Goal: Information Seeking & Learning: Learn about a topic

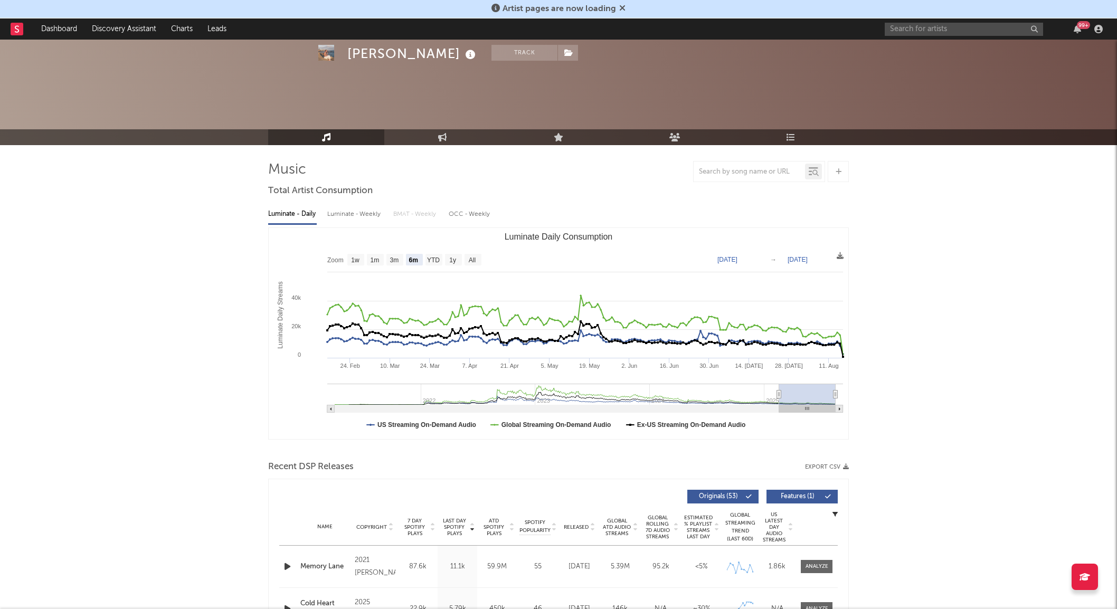
select select "6m"
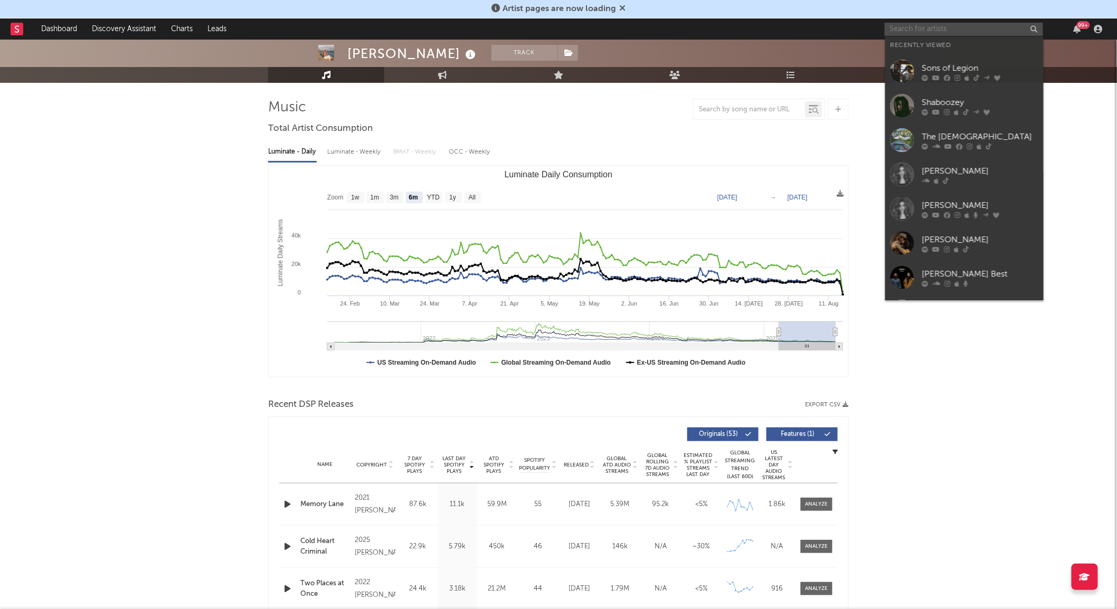
click at [939, 32] on input "text" at bounding box center [964, 29] width 158 height 13
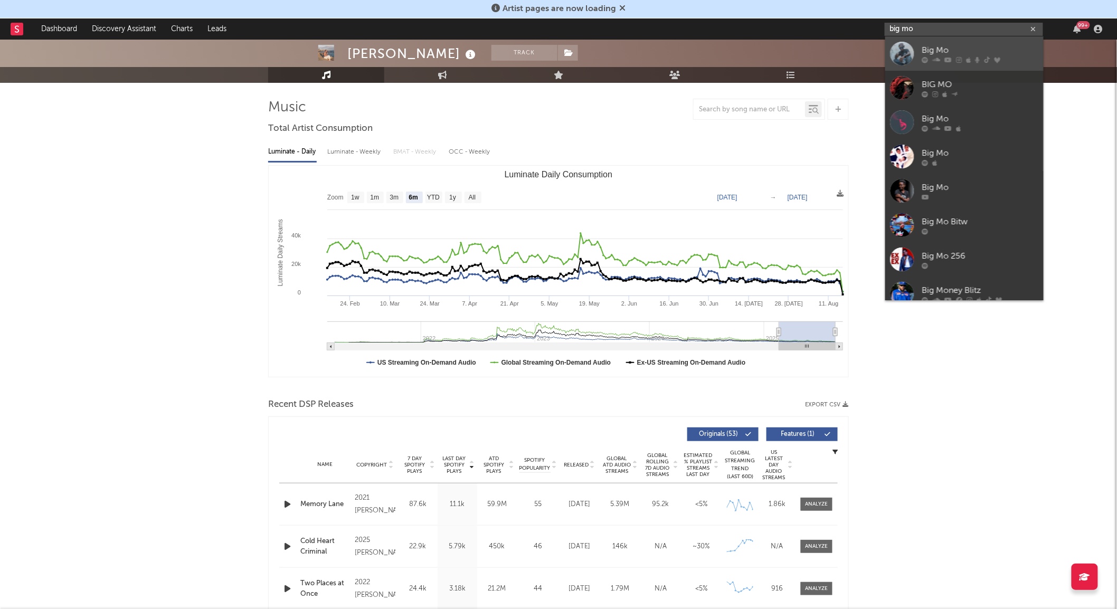
type input "big mo"
click at [909, 51] on div at bounding box center [902, 54] width 24 height 24
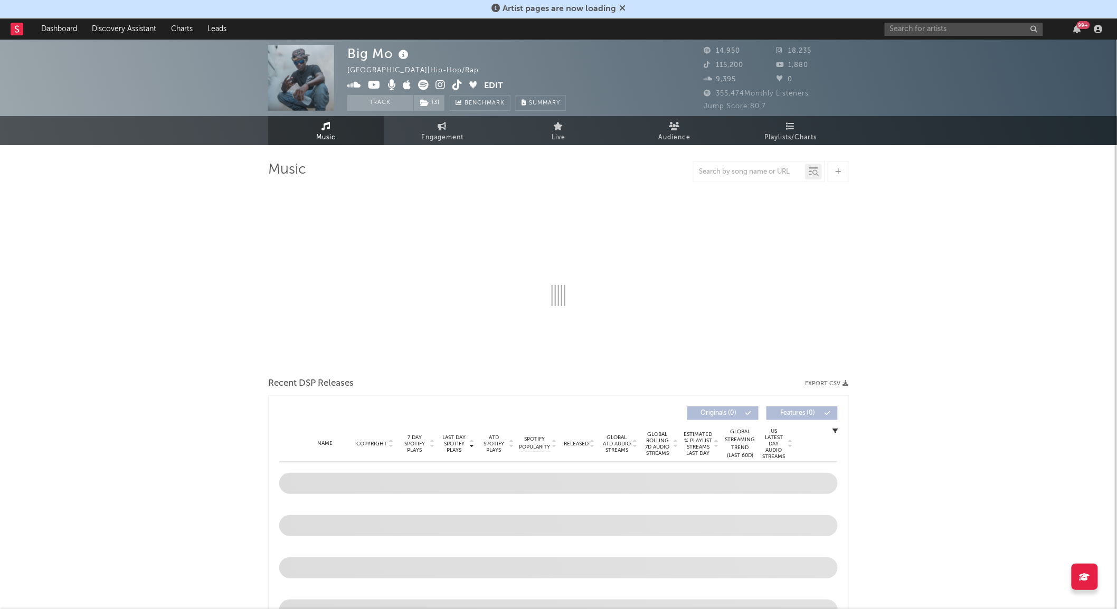
select select "6m"
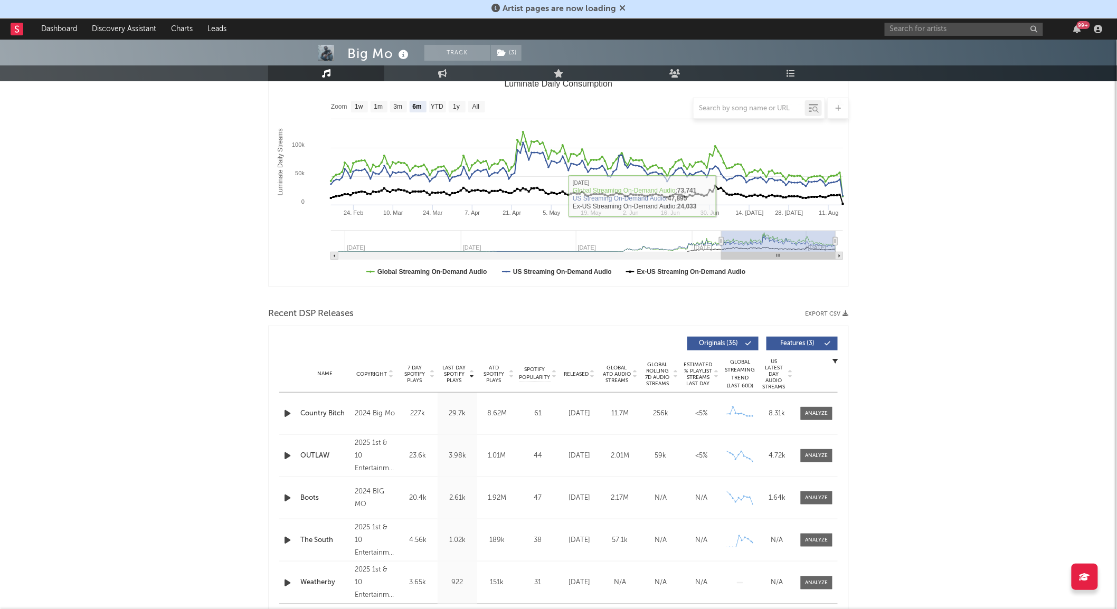
scroll to position [154, 0]
click at [821, 409] on div at bounding box center [816, 413] width 23 height 8
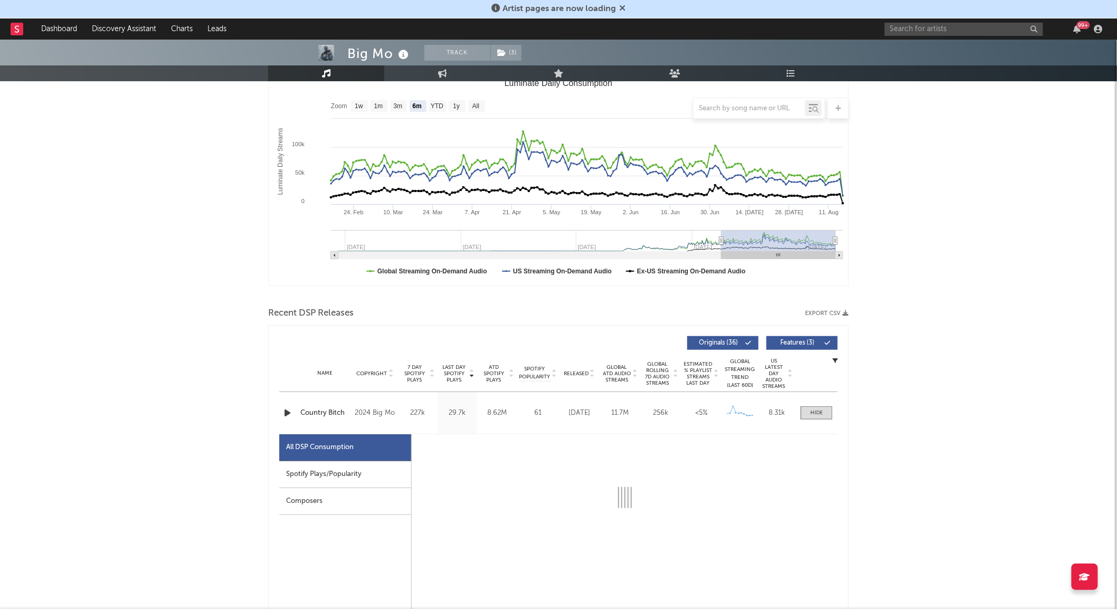
select select "6m"
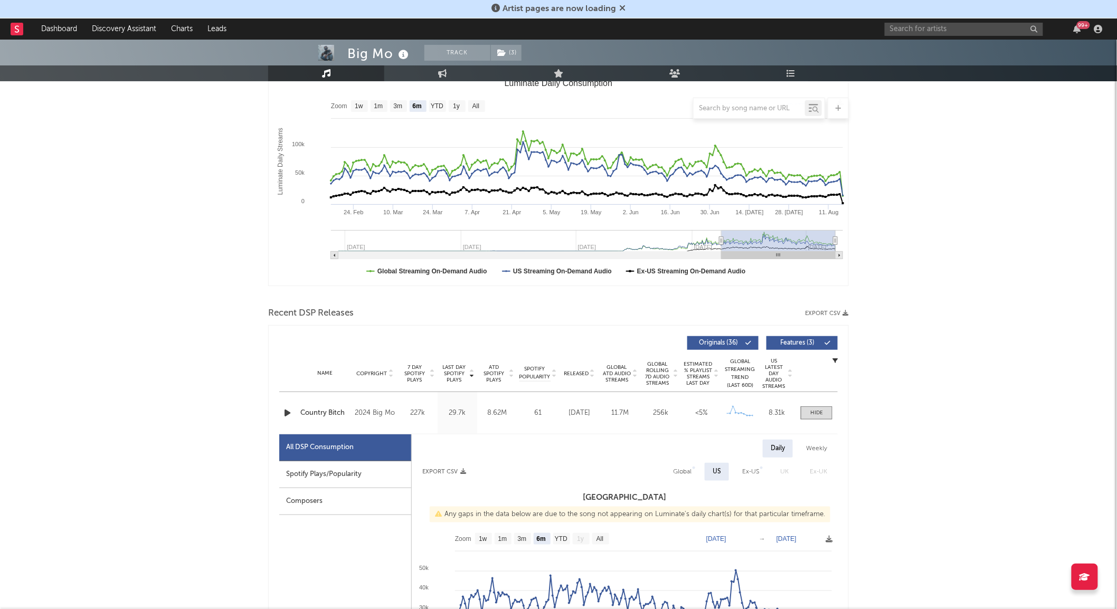
scroll to position [239, 0]
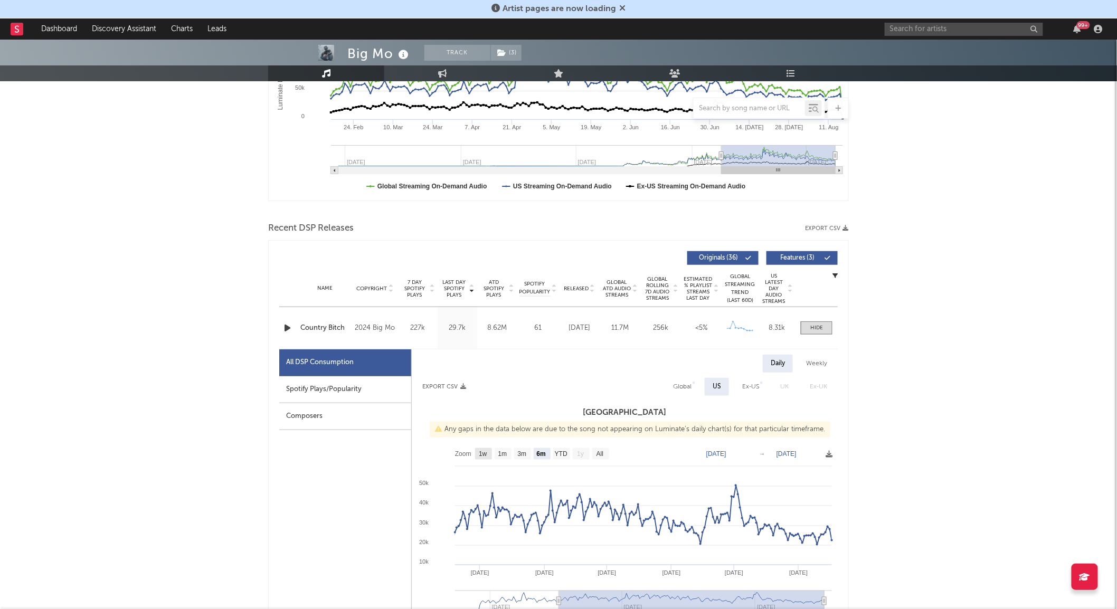
click at [483, 458] on text "1w" at bounding box center [483, 454] width 8 height 7
select select "1w"
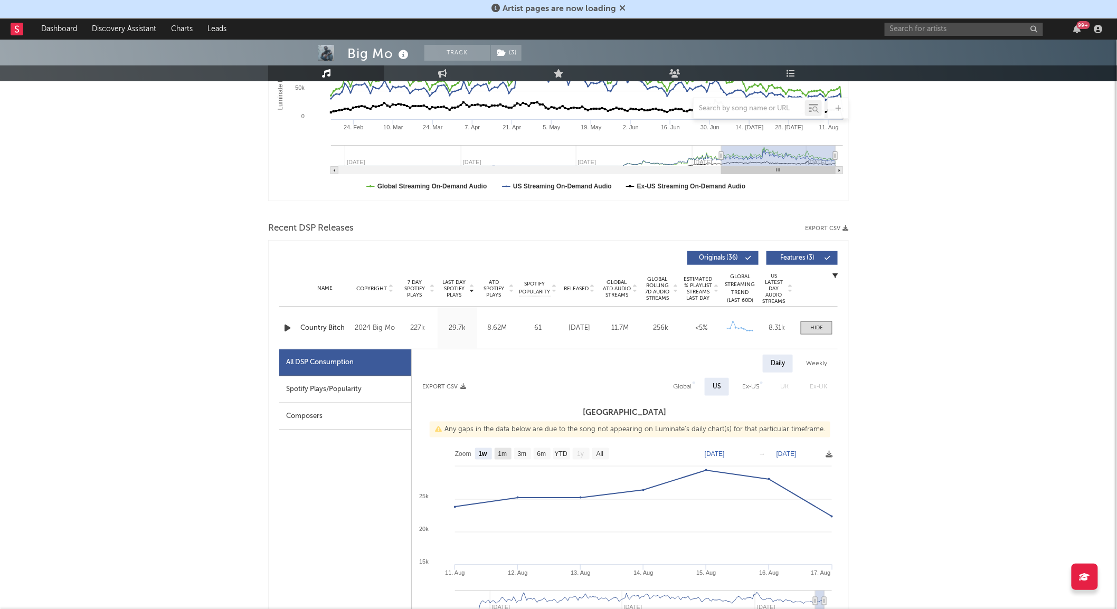
click at [507, 456] on text "1m" at bounding box center [502, 454] width 9 height 7
select select "1m"
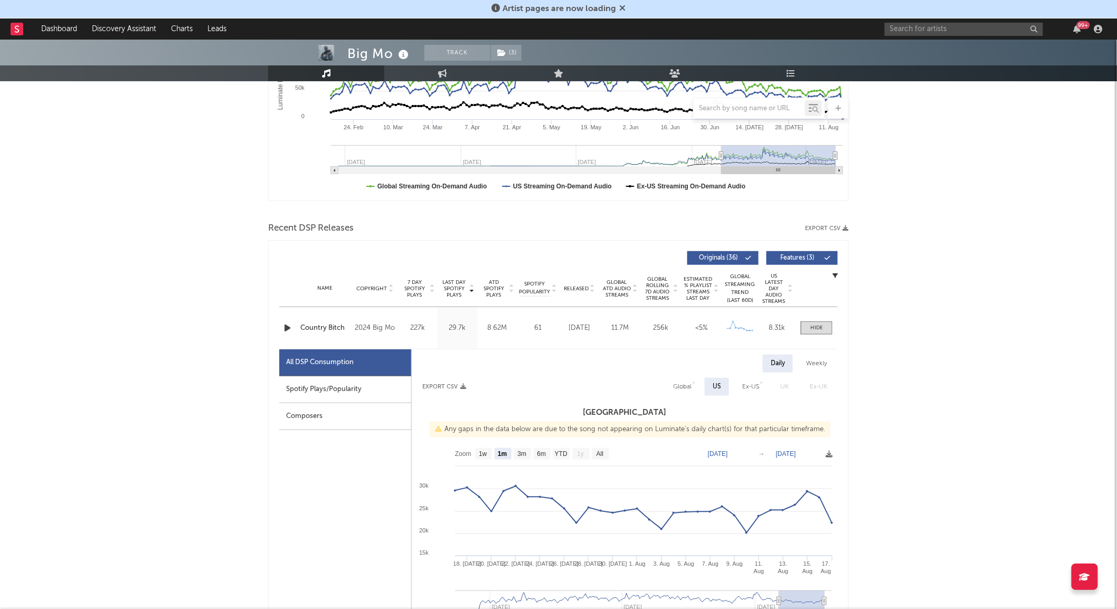
click at [351, 391] on div "Spotify Plays/Popularity" at bounding box center [345, 389] width 132 height 27
select select "1m"
select select "1w"
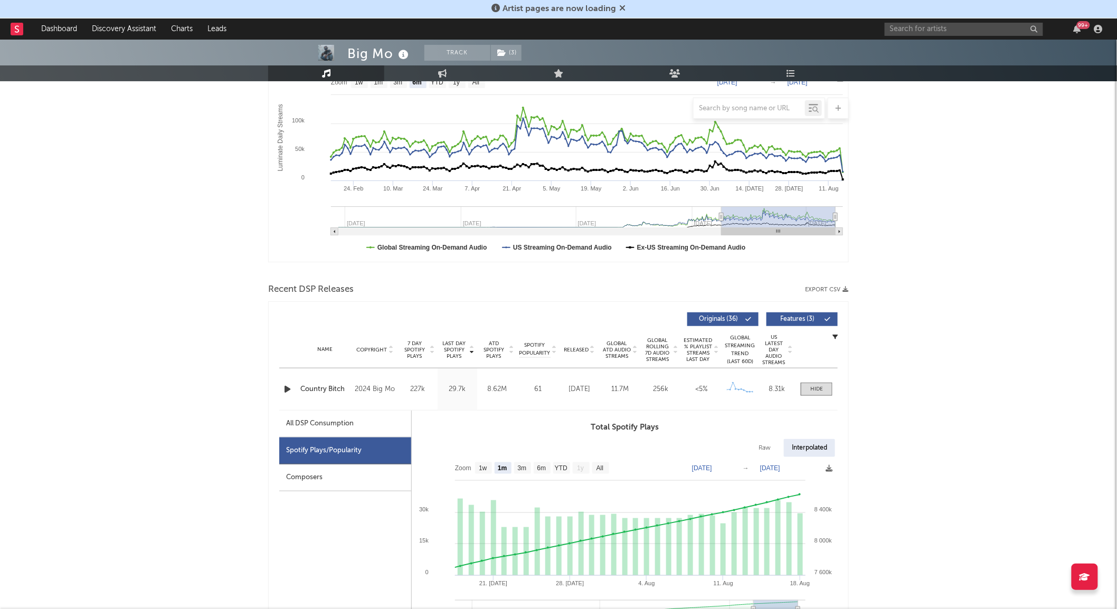
scroll to position [0, 0]
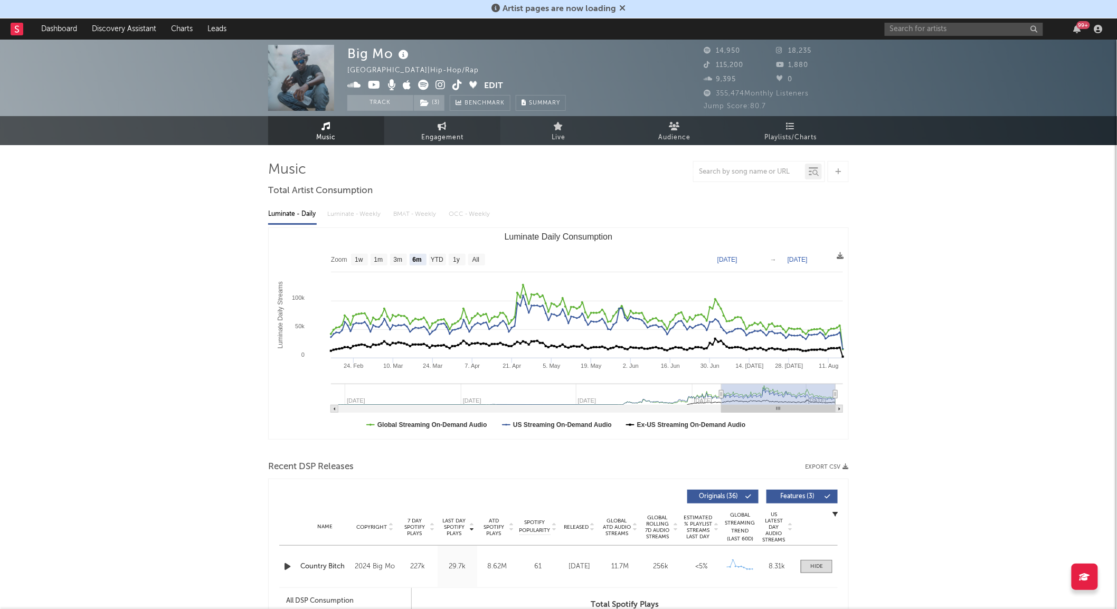
click at [488, 132] on link "Engagement" at bounding box center [442, 130] width 116 height 29
select select "1w"
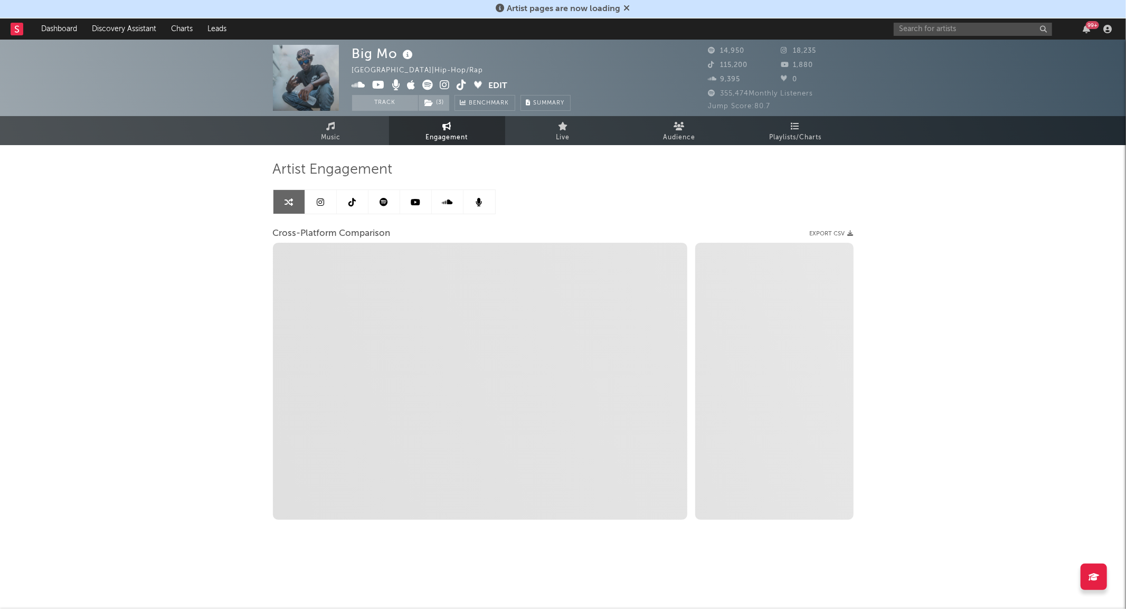
click at [352, 198] on icon at bounding box center [351, 202] width 7 height 8
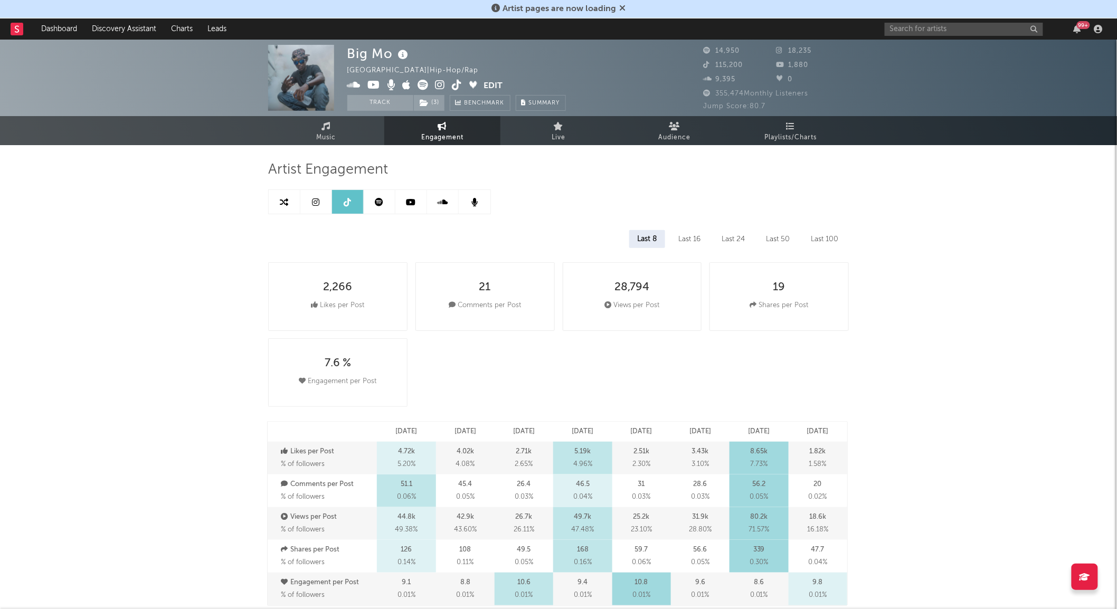
select select "6m"
click at [378, 203] on icon at bounding box center [379, 202] width 8 height 8
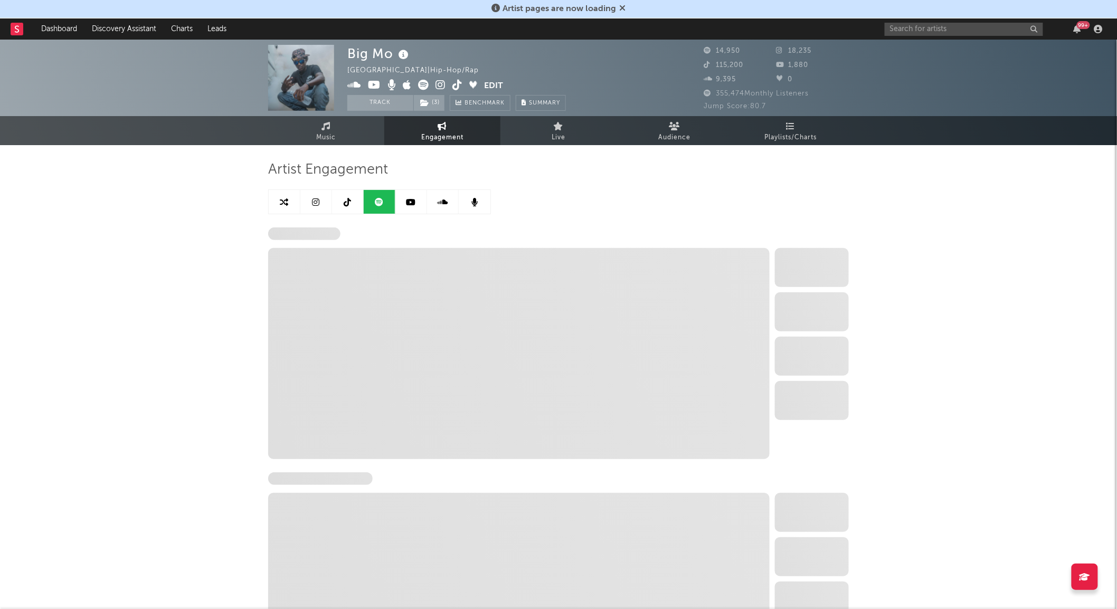
select select "6m"
select select "1w"
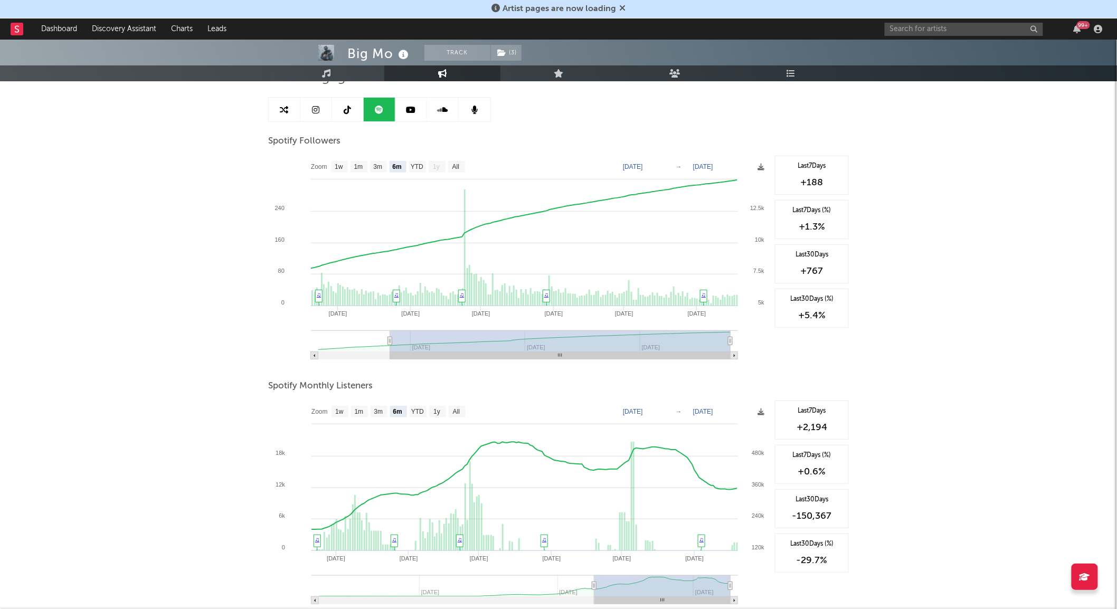
scroll to position [91, 0]
